Goal: Information Seeking & Learning: Learn about a topic

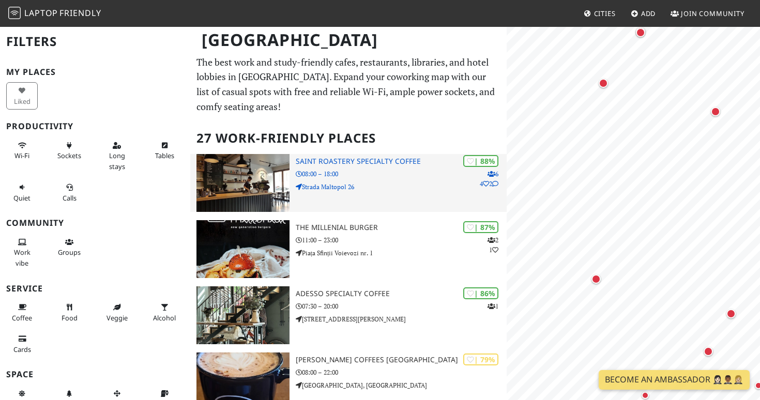
click at [338, 170] on p "08:00 – 18:00" at bounding box center [401, 174] width 211 height 10
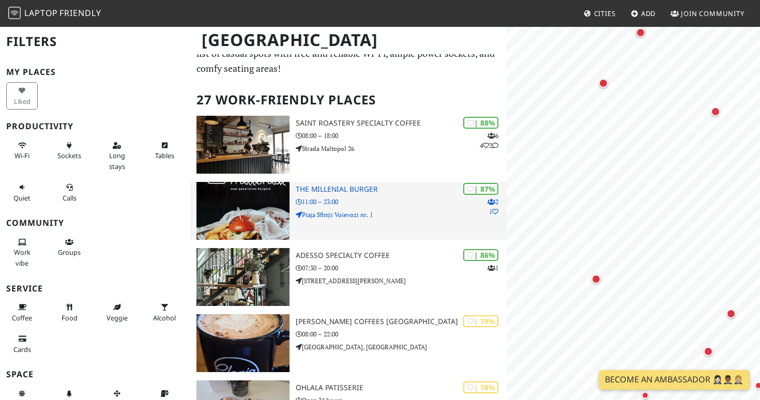
scroll to position [100, 0]
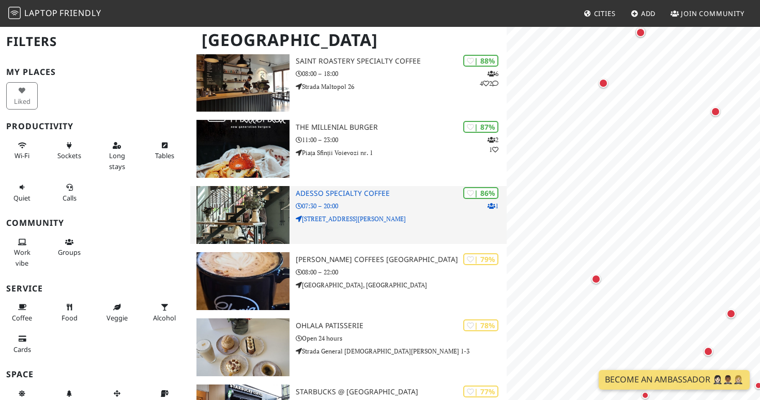
click at [371, 209] on p "07:30 – 20:00" at bounding box center [401, 206] width 211 height 10
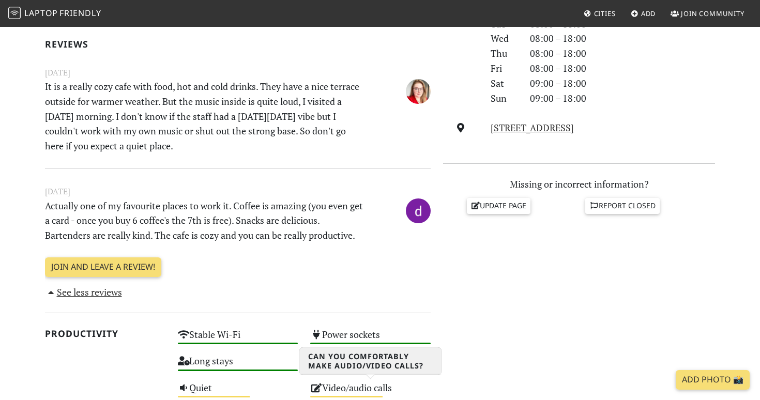
scroll to position [326, 0]
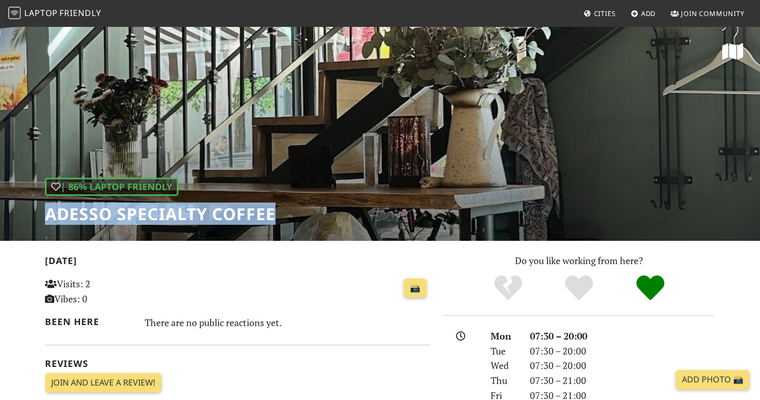
drag, startPoint x: 281, startPoint y: 217, endPoint x: 35, endPoint y: 213, distance: 245.5
click at [35, 213] on div "| 86% Laptop Friendly ADESSO Specialty Coffee" at bounding box center [380, 133] width 760 height 215
copy h1 "ADESSO Specialty Coffee"
